Goal: Information Seeking & Learning: Learn about a topic

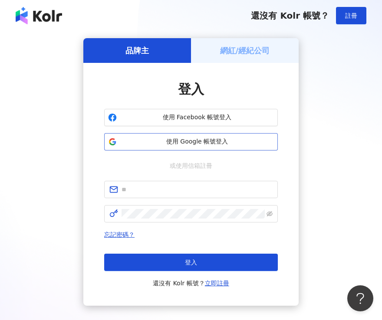
click at [196, 144] on span "使用 Google 帳號登入" at bounding box center [196, 141] width 153 height 9
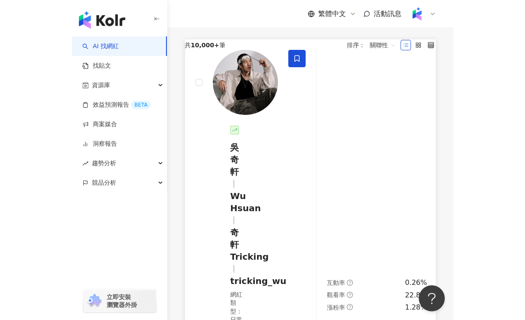
scroll to position [86, 0]
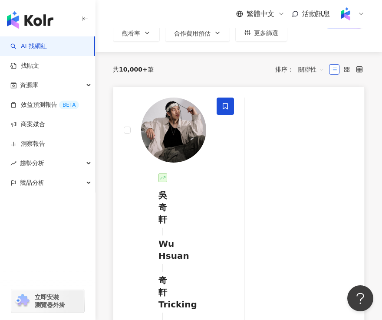
click at [183, 130] on img at bounding box center [173, 130] width 65 height 65
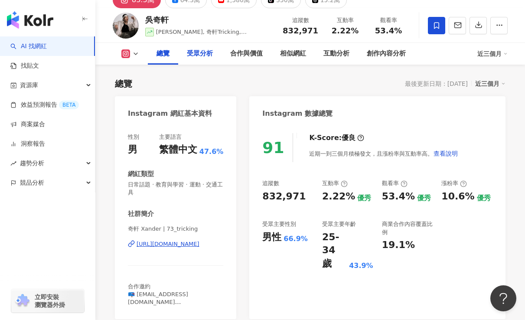
scroll to position [2, 0]
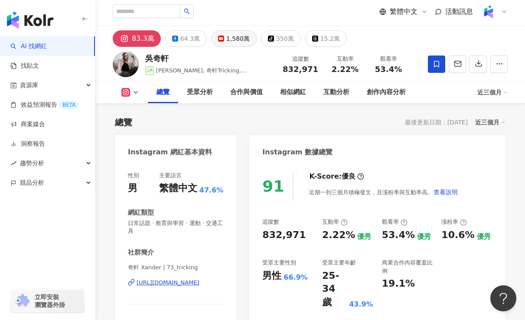
click at [226, 42] on div "1,580萬" at bounding box center [237, 39] width 23 height 12
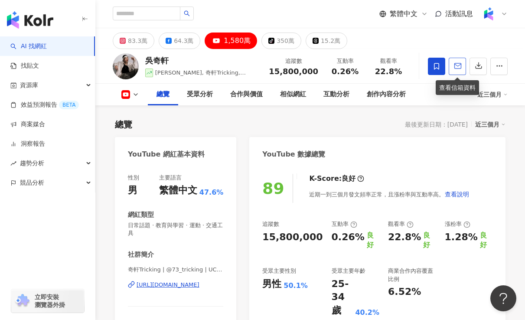
click at [381, 65] on polyline "button" at bounding box center [458, 65] width 7 height 2
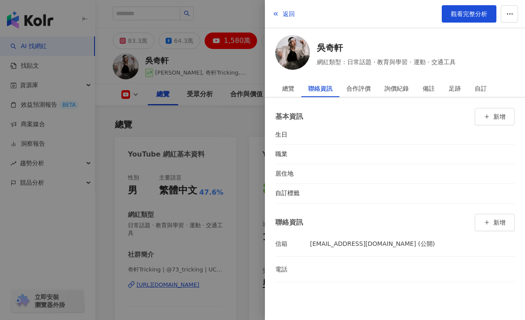
click at [177, 184] on div at bounding box center [262, 160] width 525 height 320
